Goal: Information Seeking & Learning: Find specific page/section

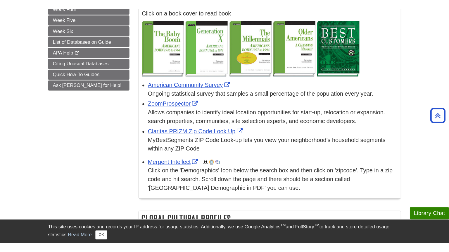
scroll to position [190, 0]
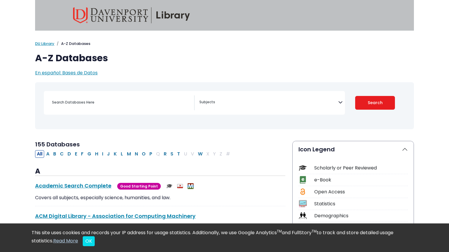
select select "Database Subject Filter"
click at [212, 95] on span "Search filters" at bounding box center [268, 102] width 139 height 15
type textarea "bus"
select select "219040"
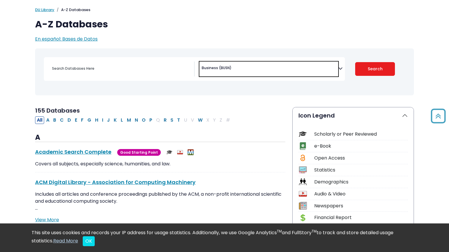
scroll to position [30, 0]
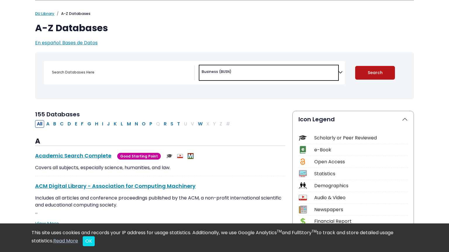
click at [369, 73] on button "Search" at bounding box center [375, 73] width 40 height 14
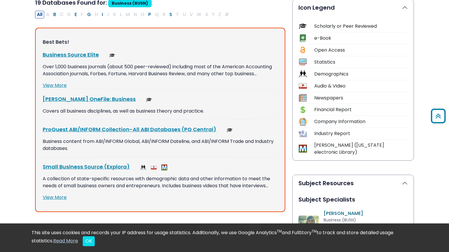
scroll to position [141, 0]
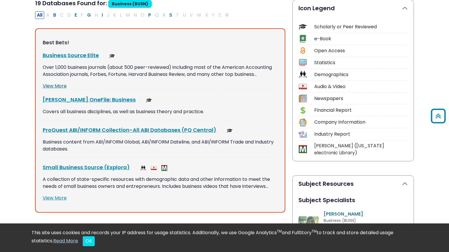
click at [57, 87] on link "View More" at bounding box center [55, 86] width 24 height 7
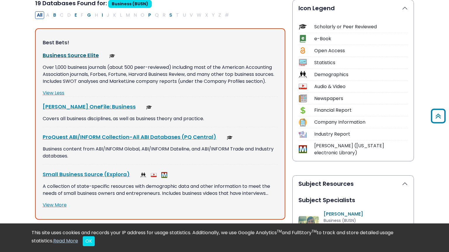
click at [81, 58] on link "Business Source Elite This link opens in a new window" at bounding box center [71, 55] width 56 height 7
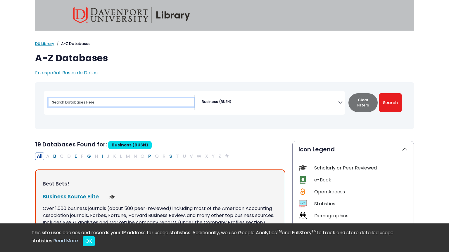
click at [158, 107] on input "Search database by title or keyword" at bounding box center [120, 102] width 145 height 8
type input "i"
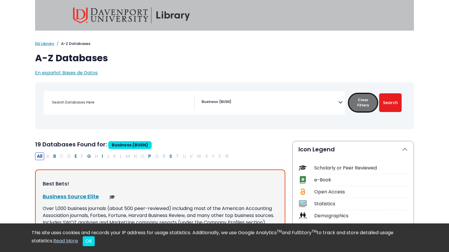
click at [361, 101] on button "Clear Filters" at bounding box center [362, 102] width 29 height 19
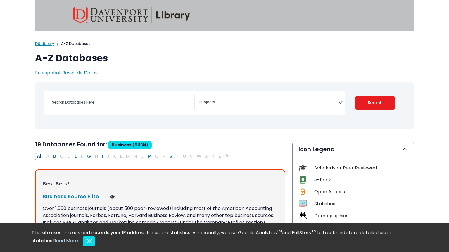
select select "Database Subject Filter"
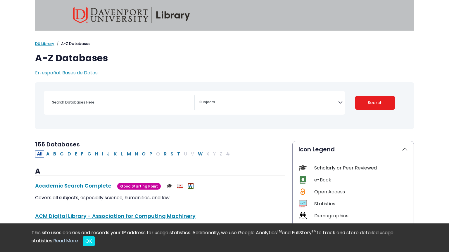
click at [126, 95] on div "Search filters" at bounding box center [120, 102] width 145 height 14
click at [133, 102] on input "Search database by title or keyword" at bounding box center [120, 102] width 145 height 8
type input "i"
type input "IDe"
click at [355, 96] on button "Search" at bounding box center [375, 103] width 40 height 14
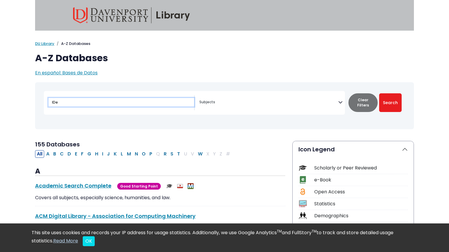
select select "Database Subject Filter"
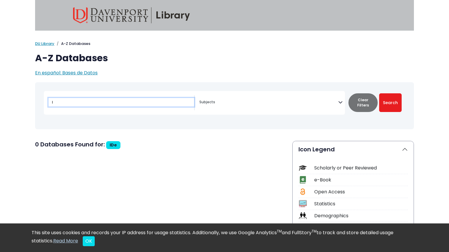
type input "I"
click at [379, 93] on button "Search" at bounding box center [390, 102] width 22 height 19
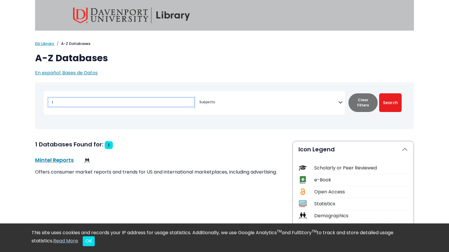
click at [379, 93] on button "Search" at bounding box center [390, 102] width 22 height 19
select select "Database Subject Filter"
click at [51, 159] on link "Mintel Reports This link opens in a new window" at bounding box center [54, 160] width 39 height 7
